Goal: Find specific page/section: Find specific page/section

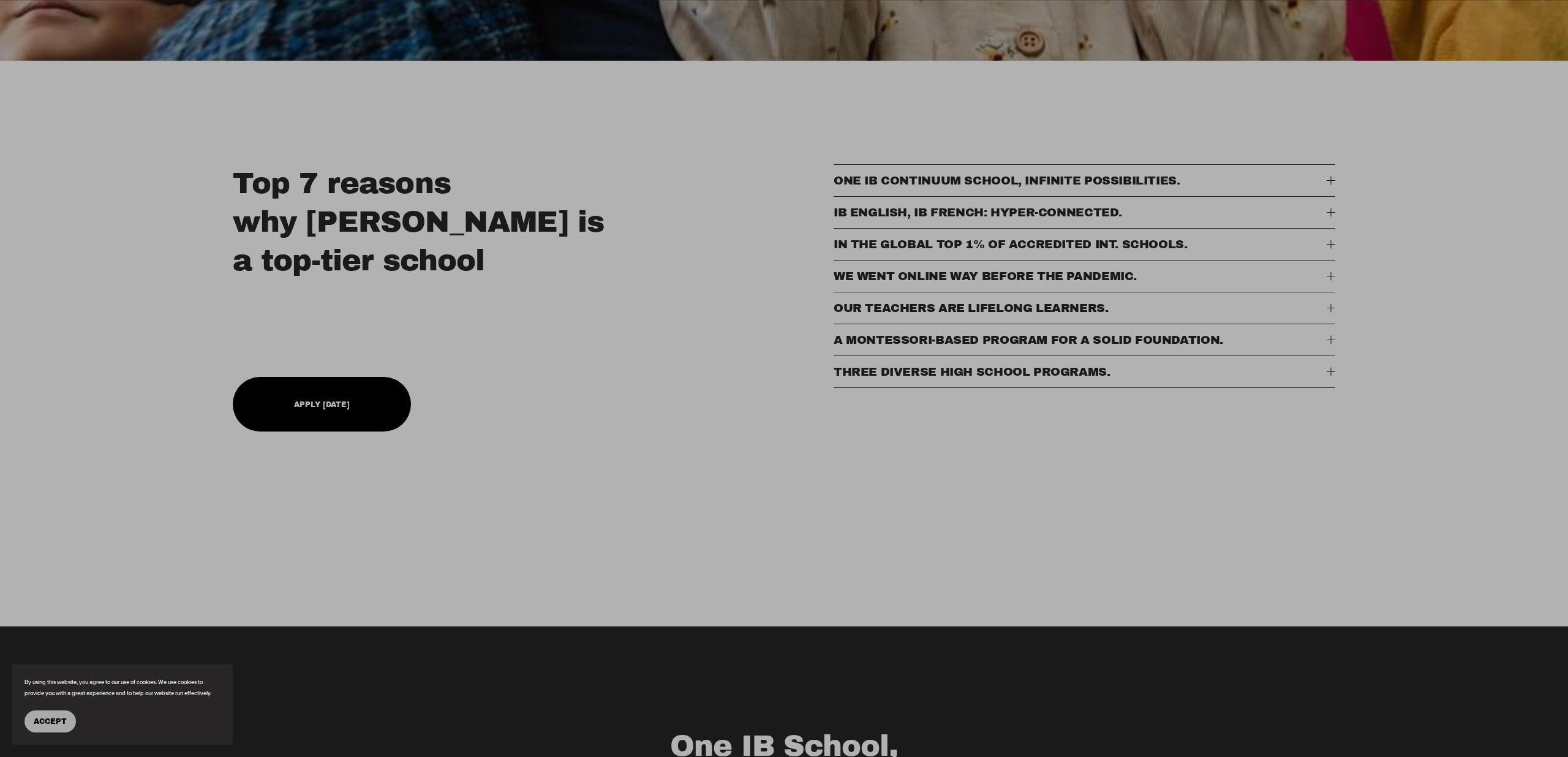
scroll to position [551, 0]
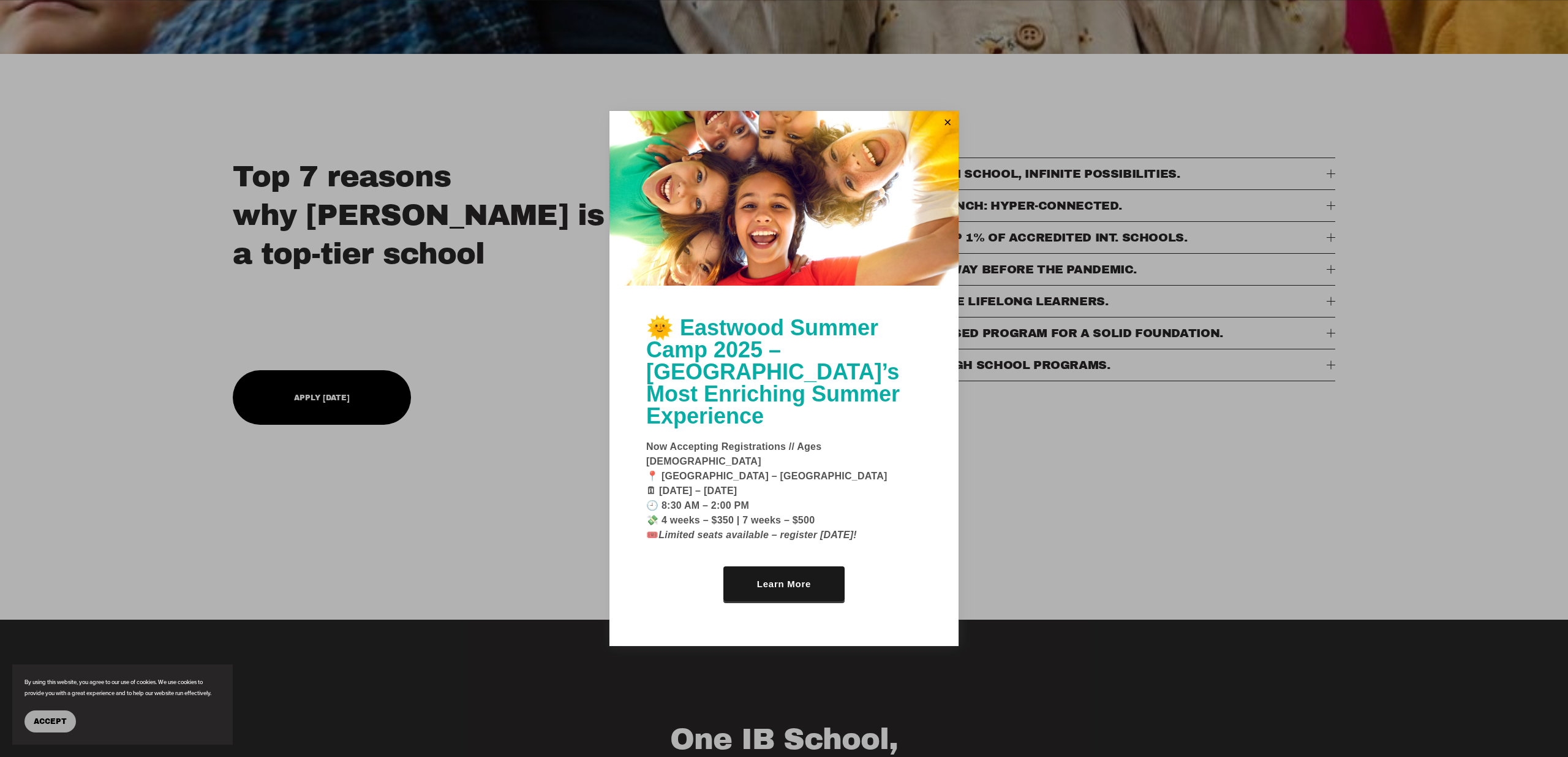
click at [1018, 418] on div at bounding box center [784, 378] width 1568 height 757
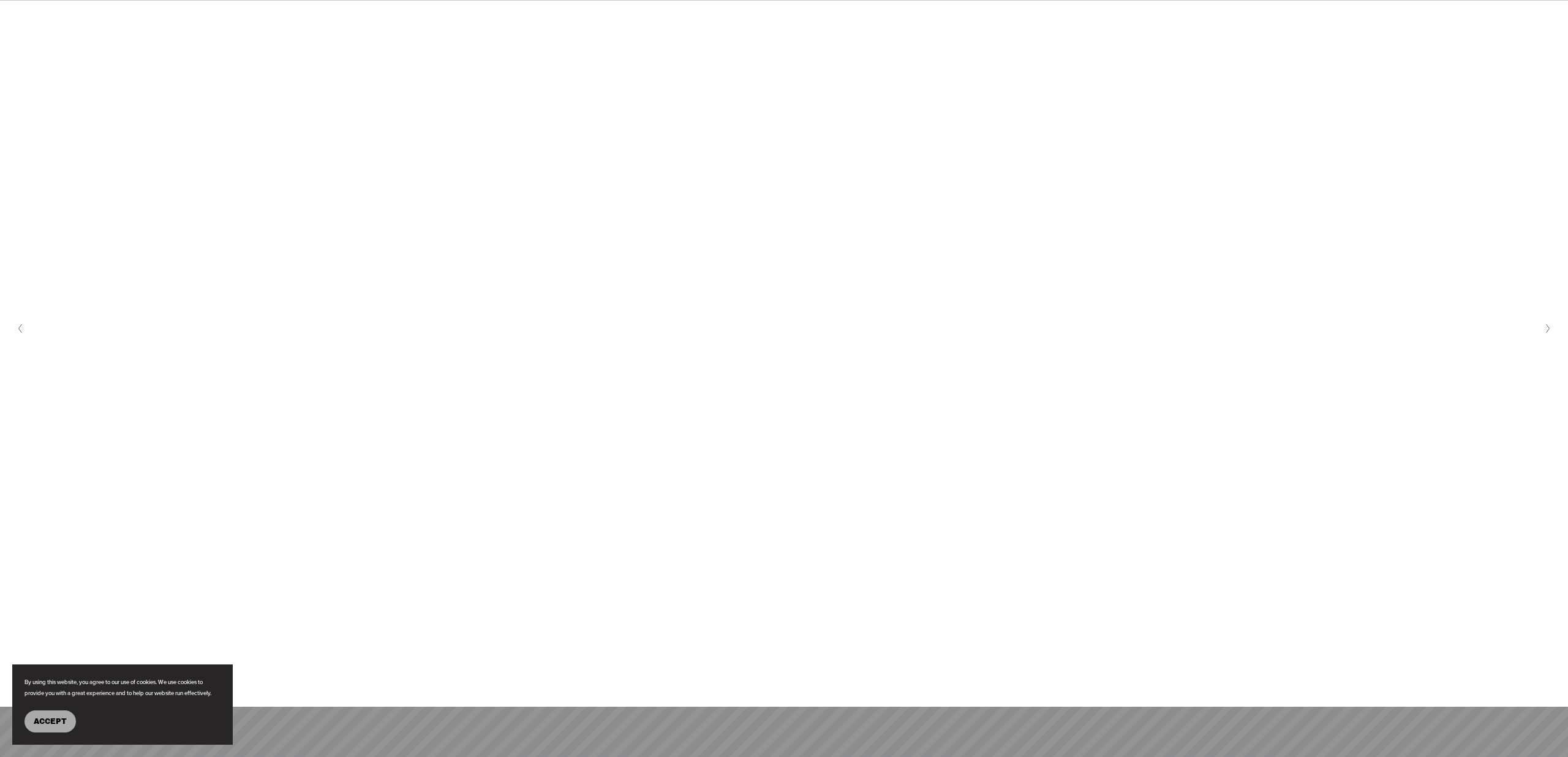
scroll to position [6589, 0]
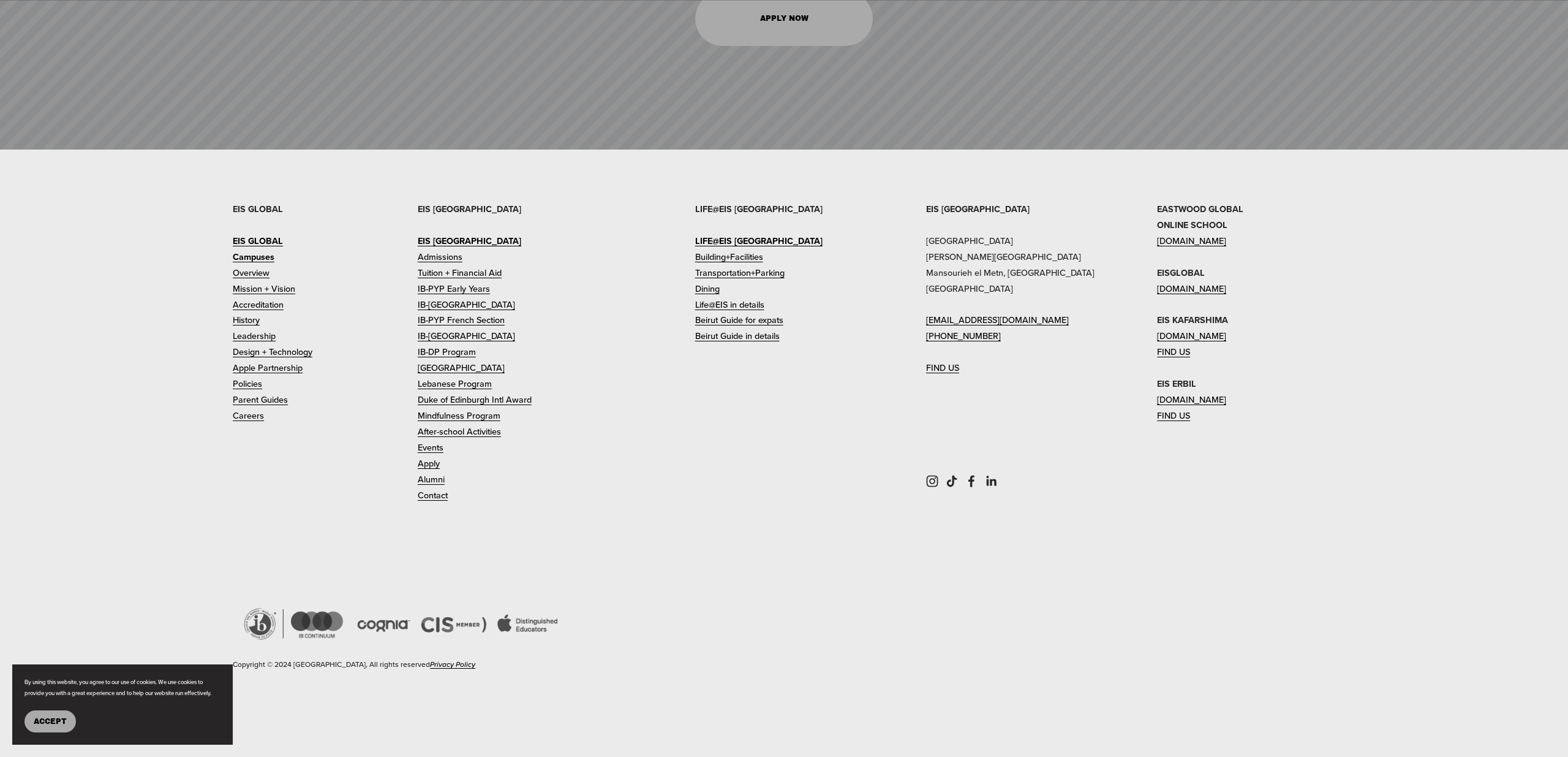
click at [255, 411] on link "Careers" at bounding box center [249, 415] width 32 height 16
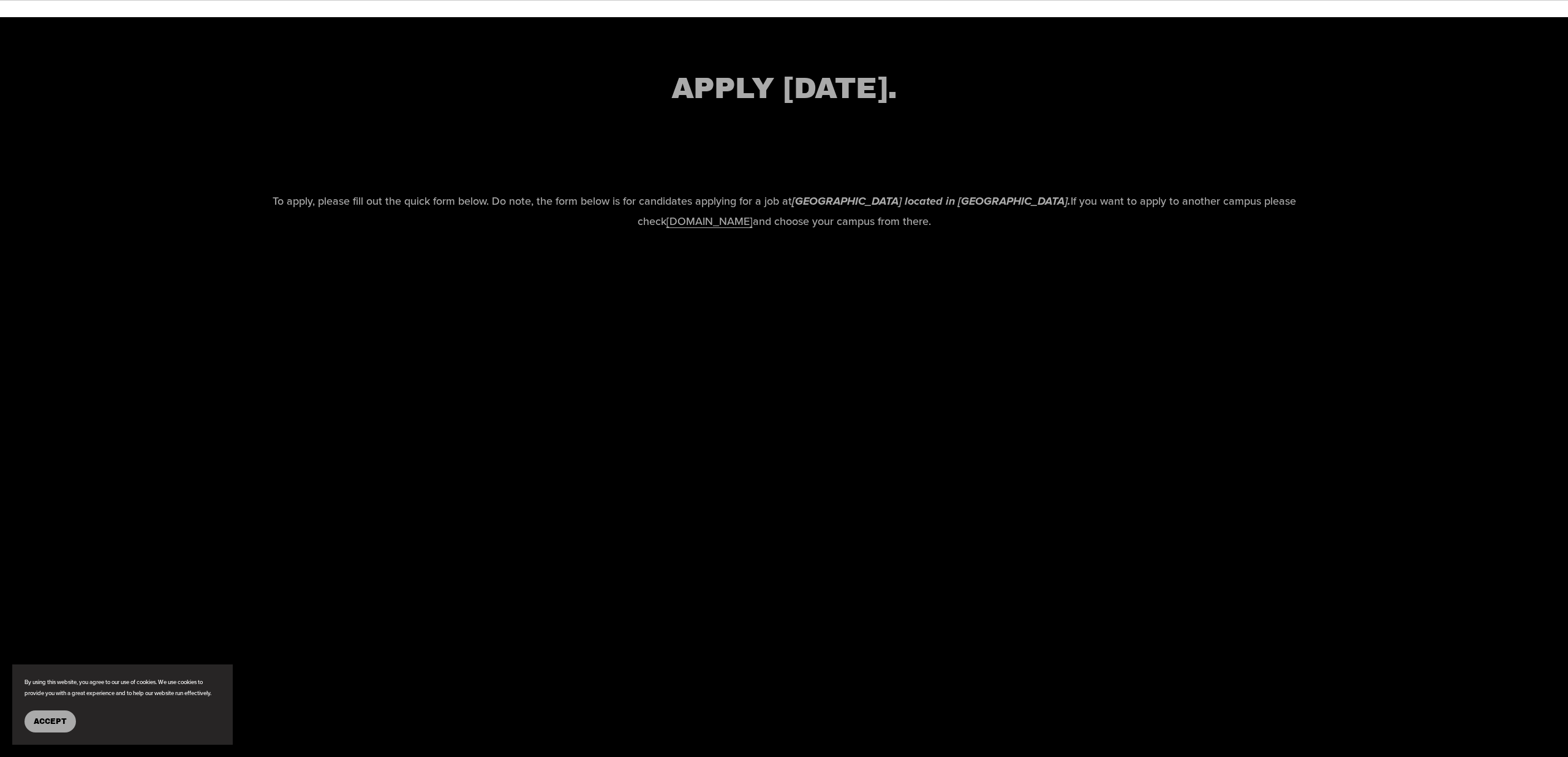
scroll to position [1866, 0]
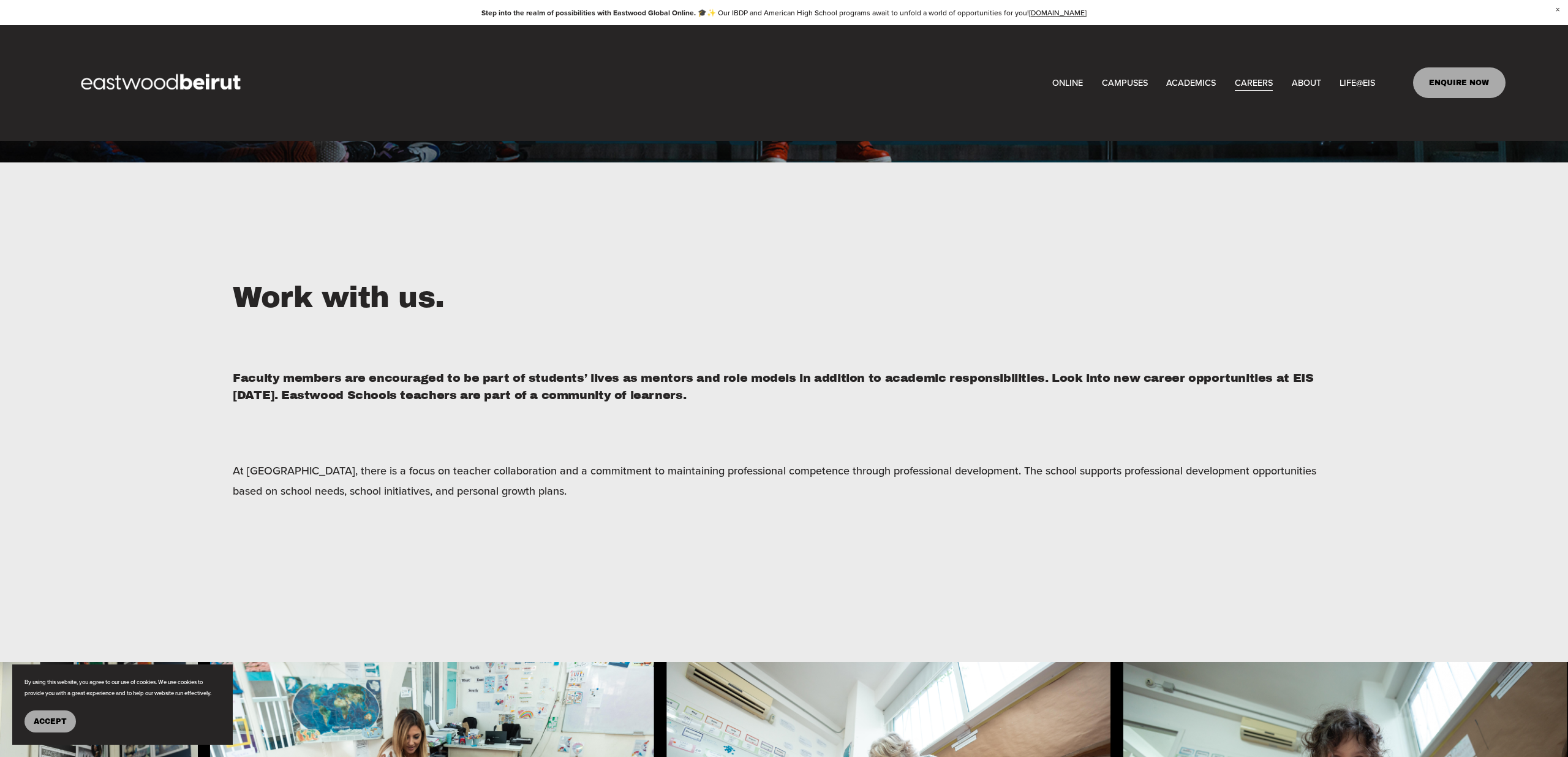
scroll to position [0, 0]
